Goal: Task Accomplishment & Management: Manage account settings

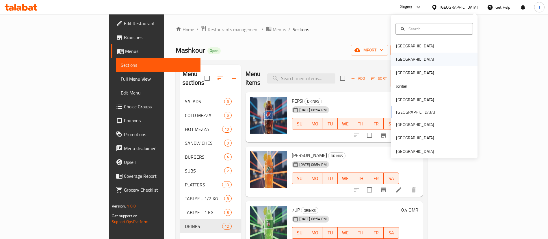
click at [396, 62] on div "[GEOGRAPHIC_DATA]" at bounding box center [415, 59] width 38 height 6
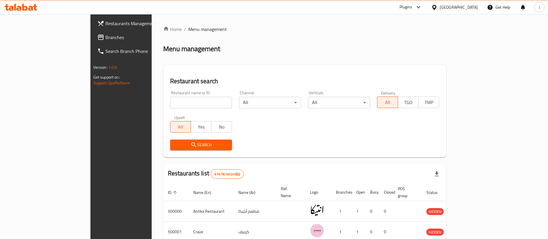
click at [170, 103] on input "search" at bounding box center [201, 103] width 62 height 12
type input "test"
click button "Search" at bounding box center [201, 145] width 62 height 11
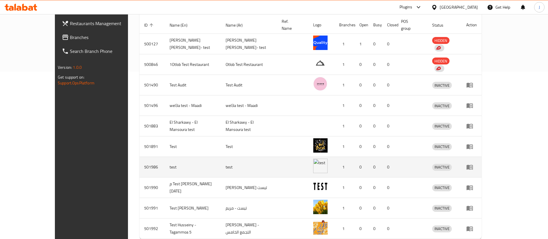
scroll to position [173, 0]
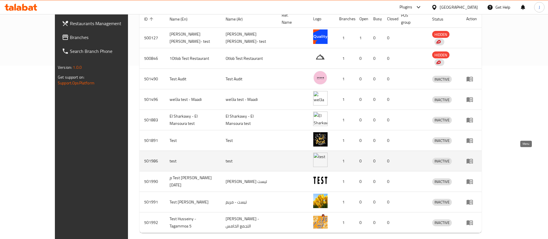
click at [477, 158] on link "enhanced table" at bounding box center [472, 161] width 11 height 7
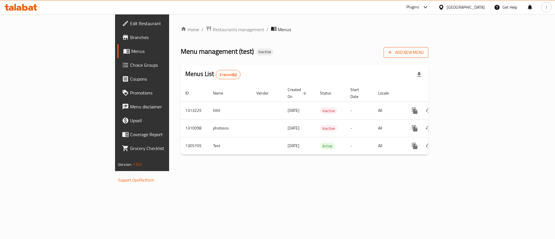
click at [424, 55] on span "Add New Menu" at bounding box center [406, 52] width 36 height 7
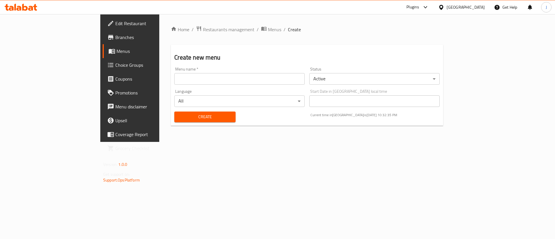
click at [174, 78] on input "text" at bounding box center [239, 79] width 130 height 12
type input "gr"
click at [174, 112] on button "Create" at bounding box center [204, 117] width 61 height 11
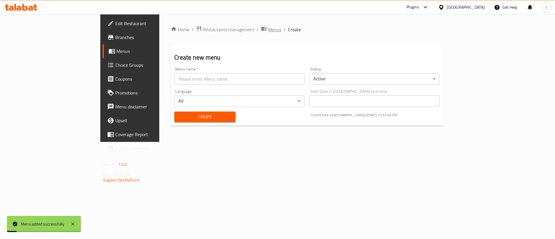
click at [268, 28] on span "Menus" at bounding box center [274, 29] width 13 height 7
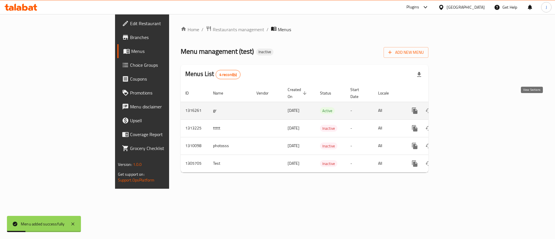
click at [459, 108] on icon "enhanced table" at bounding box center [456, 110] width 5 height 5
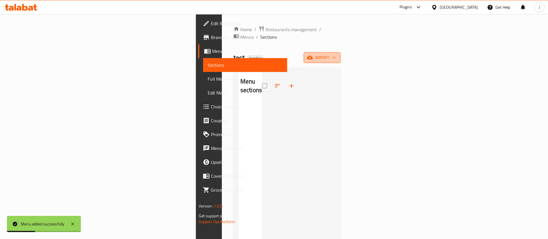
click at [336, 54] on span "import" at bounding box center [323, 57] width 28 height 7
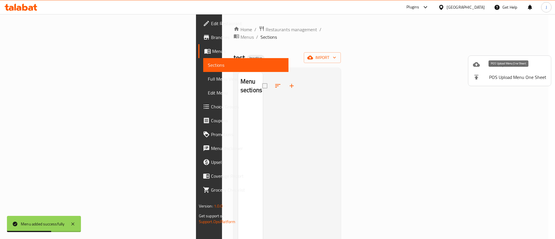
click at [509, 78] on span "POS Upload Menu One Sheet" at bounding box center [517, 77] width 57 height 7
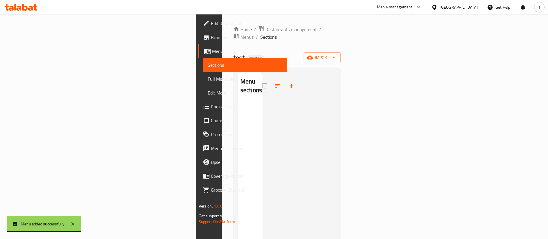
click at [336, 54] on span "import" at bounding box center [323, 57] width 28 height 7
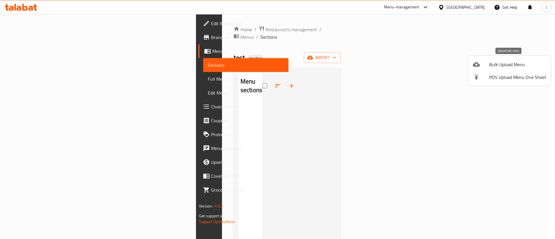
click at [501, 66] on span "Bulk Upload Menu" at bounding box center [517, 64] width 57 height 7
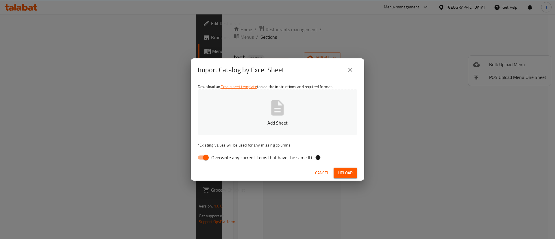
click at [290, 123] on p "Add Sheet" at bounding box center [278, 122] width 142 height 7
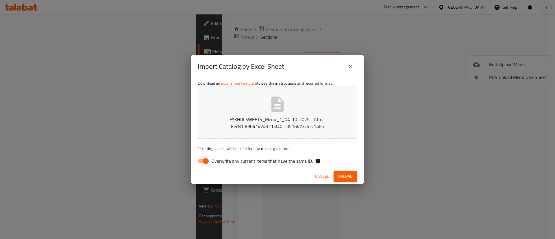
click at [350, 174] on span "Upload" at bounding box center [345, 176] width 14 height 7
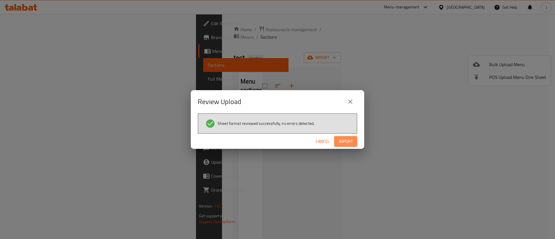
click at [345, 139] on span "Import" at bounding box center [346, 141] width 14 height 7
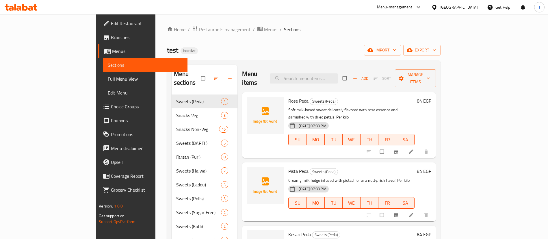
click at [108, 76] on span "Full Menu View" at bounding box center [145, 78] width 75 height 7
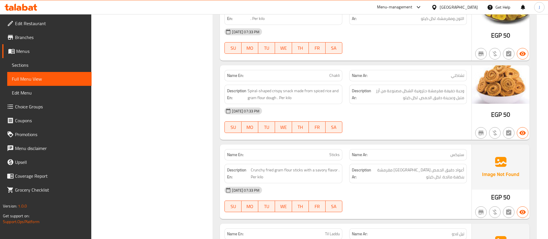
scroll to position [6069, 0]
